Goal: Information Seeking & Learning: Learn about a topic

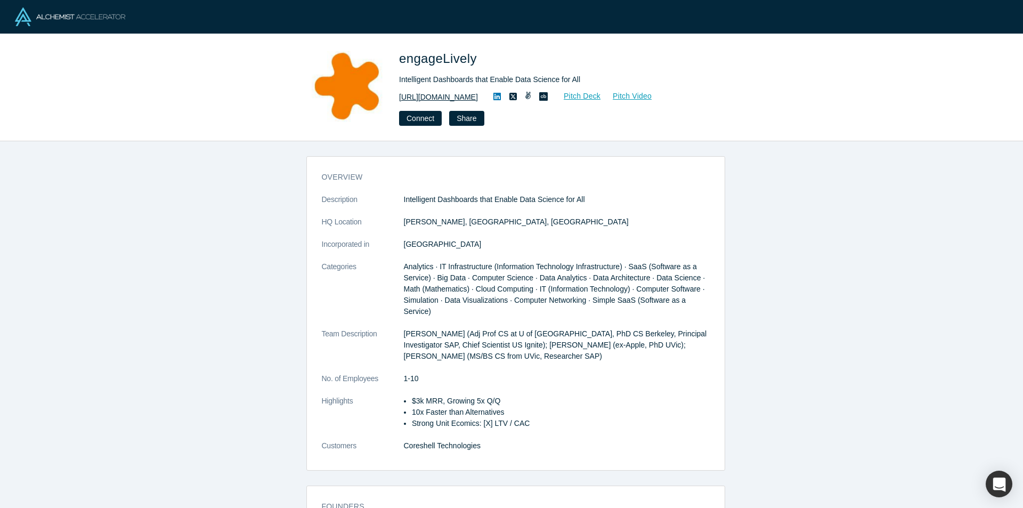
click at [449, 98] on link "https://engagelively.com" at bounding box center [438, 97] width 79 height 11
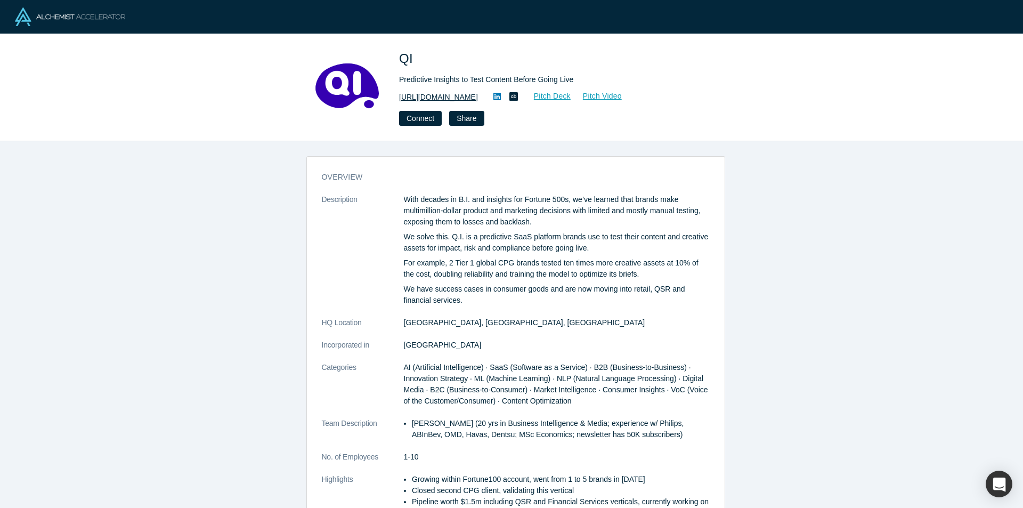
click at [443, 93] on link "https://voxqi.com" at bounding box center [438, 97] width 79 height 11
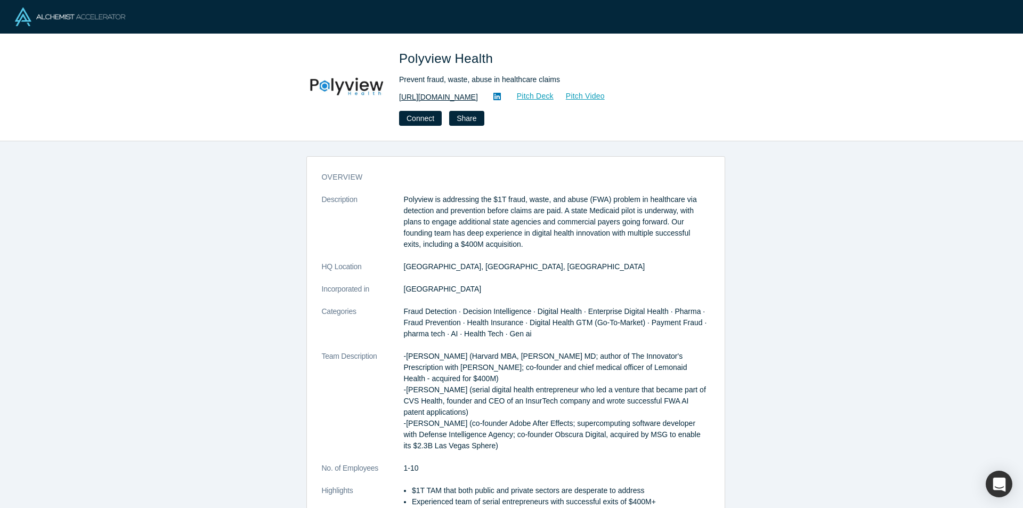
click at [461, 97] on link "[URL][DOMAIN_NAME]" at bounding box center [438, 97] width 79 height 11
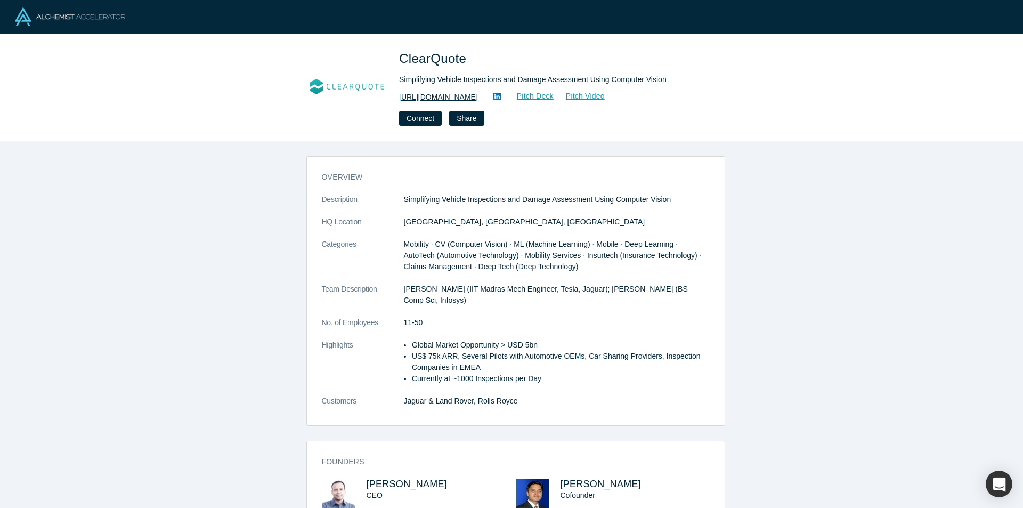
click at [445, 99] on link "[URL][DOMAIN_NAME]" at bounding box center [438, 97] width 79 height 11
